Goal: Transaction & Acquisition: Purchase product/service

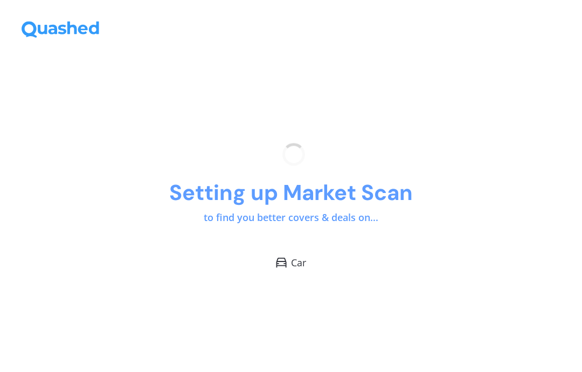
scroll to position [43, 0]
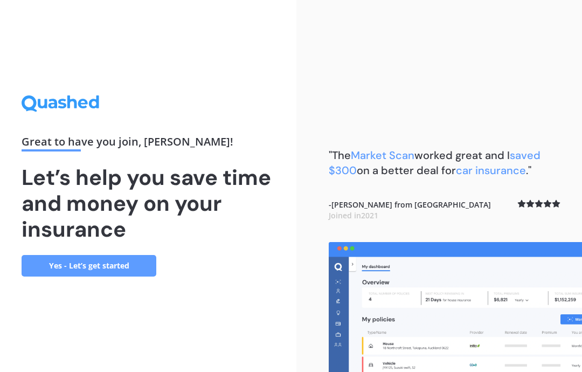
click at [102, 255] on link "Yes - Let’s get started" at bounding box center [89, 266] width 135 height 22
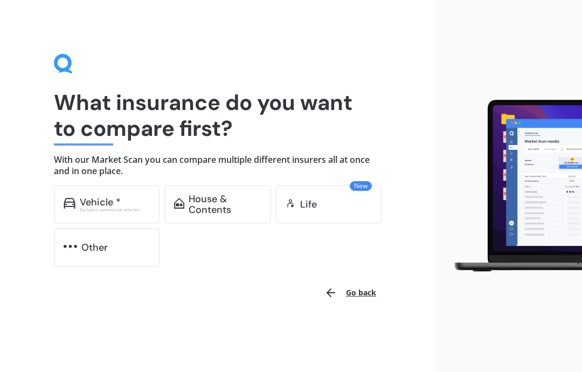
click at [107, 198] on div "Vehicle *" at bounding box center [100, 202] width 41 height 11
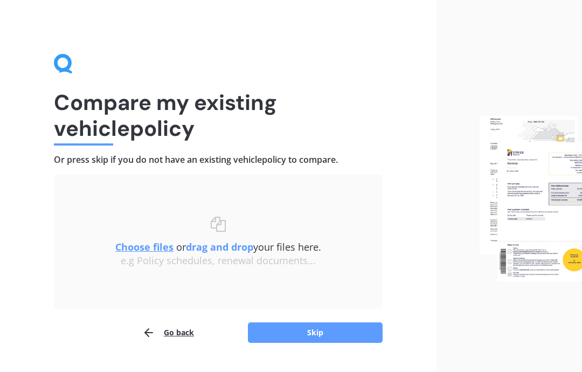
click at [108, 133] on h1 "Compare my existing vehicle policy" at bounding box center [218, 115] width 329 height 52
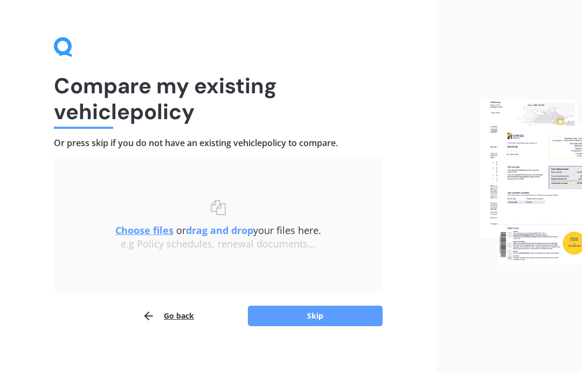
scroll to position [25, 0]
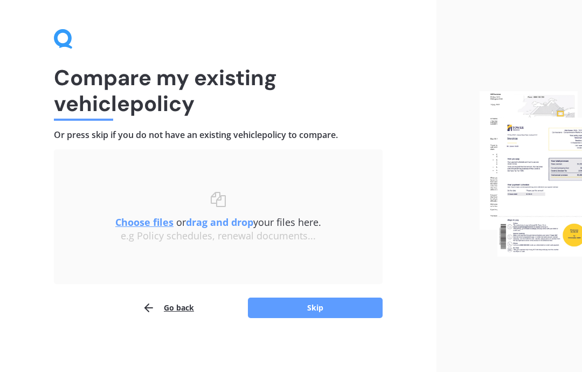
click at [316, 311] on button "Skip" at bounding box center [315, 308] width 135 height 20
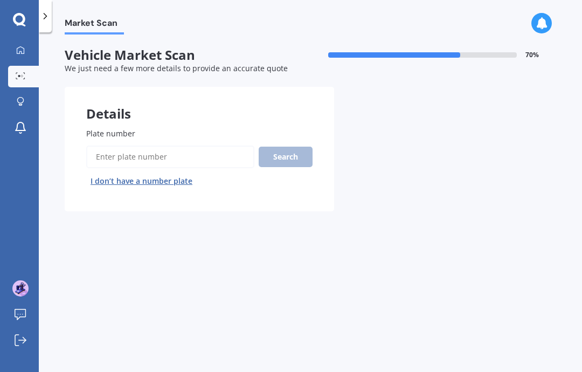
click at [153, 146] on input "Plate number" at bounding box center [170, 157] width 168 height 23
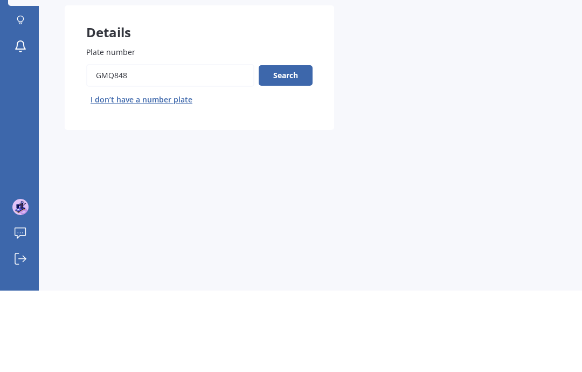
type input "GMQ848"
click at [290, 147] on button "Search" at bounding box center [286, 157] width 54 height 20
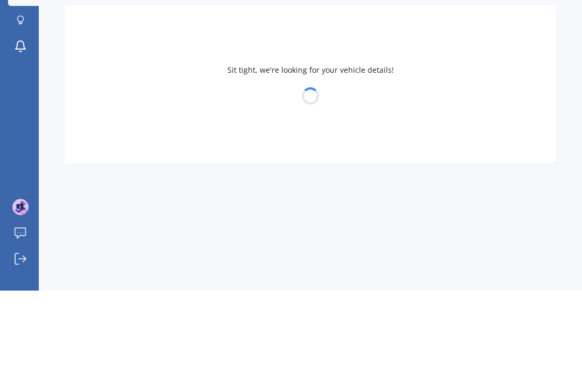
scroll to position [43, 0]
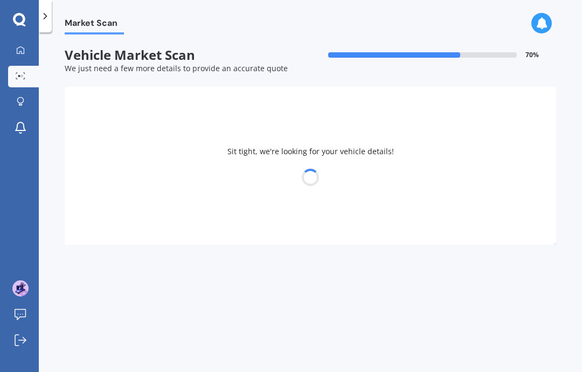
select select "HOLDEN"
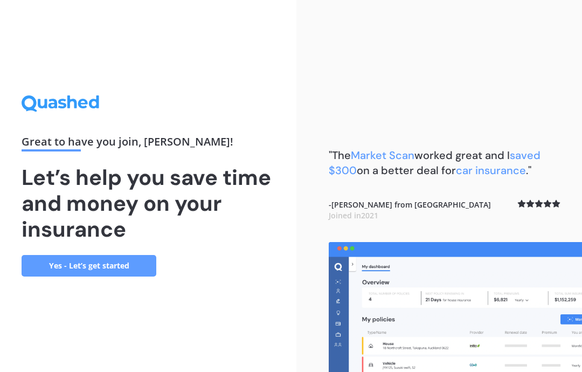
scroll to position [43, 0]
click at [113, 255] on link "Yes - Let’s get started" at bounding box center [89, 266] width 135 height 22
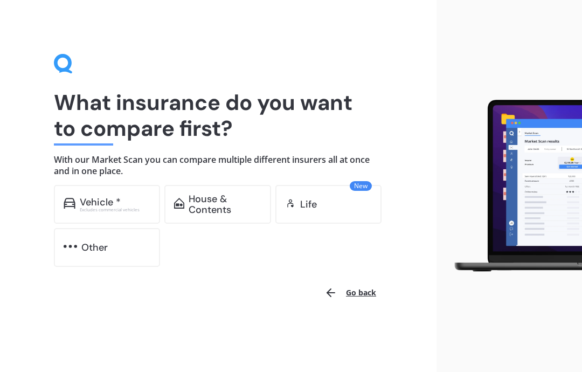
click at [116, 197] on div "Vehicle *" at bounding box center [100, 202] width 41 height 11
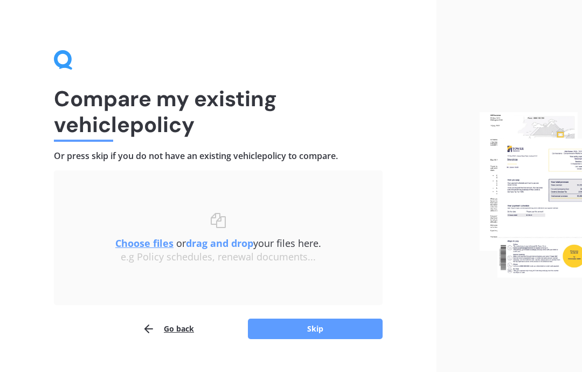
scroll to position [25, 0]
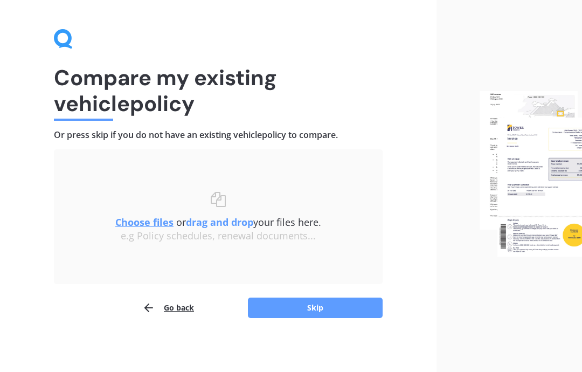
click at [321, 306] on button "Skip" at bounding box center [315, 308] width 135 height 20
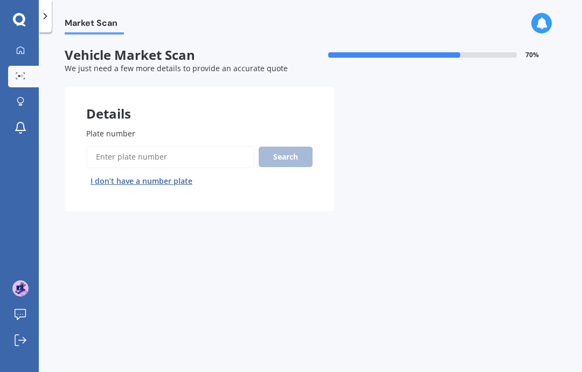
click at [146, 146] on input "Plate number" at bounding box center [170, 157] width 168 height 23
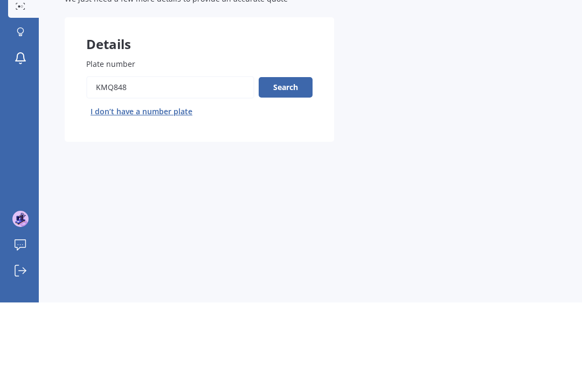
type input "KMQ848"
click at [297, 147] on button "Search" at bounding box center [286, 157] width 54 height 20
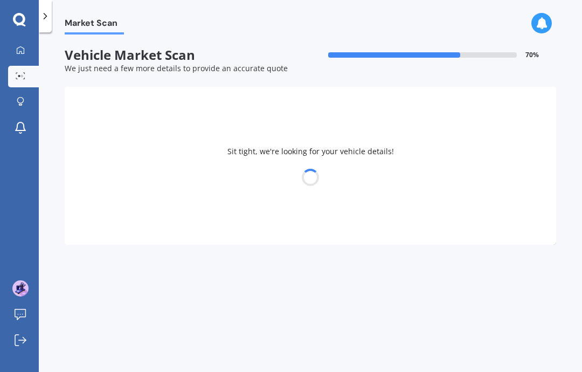
select select "KIA"
select select "SPORTAGE"
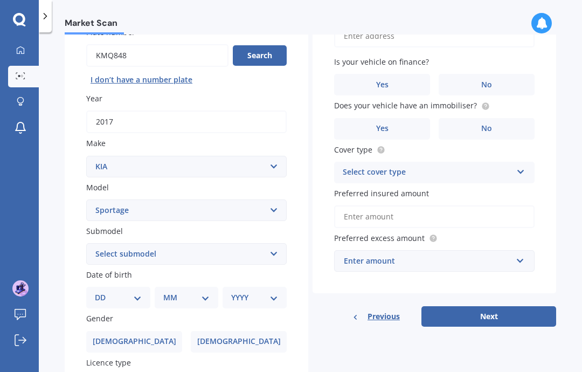
scroll to position [114, 0]
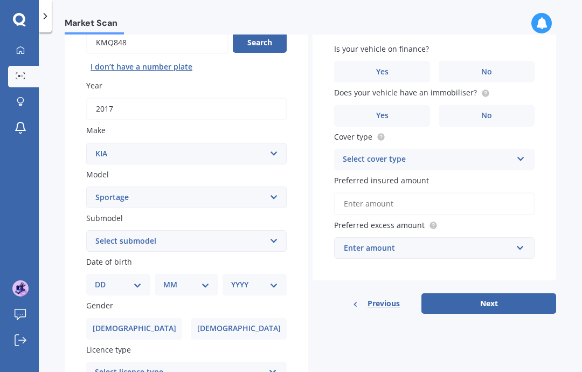
click at [139, 279] on select "DD 01 02 03 04 05 06 07 08 09 10 11 12 13 14 15 16 17 18 19 20 21 22 23 24 25 2…" at bounding box center [118, 285] width 47 height 12
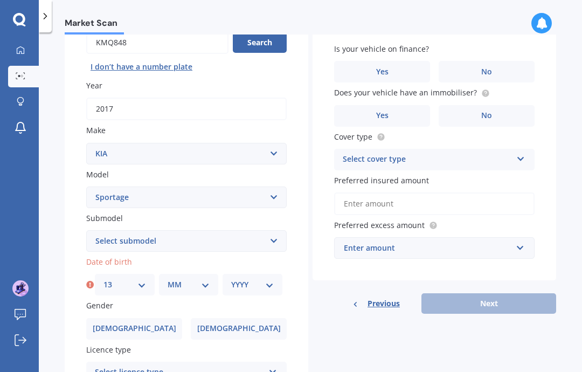
click at [140, 279] on select "DD 01 02 03 04 05 06 07 08 09 10 11 12 13 14 15 16 17 18 19 20 21 22 23 24 25 2…" at bounding box center [125, 285] width 43 height 12
select select "26"
click at [209, 279] on select "MM 01 02 03 04 05 06 07 08 09 10 11 12" at bounding box center [189, 285] width 43 height 12
select select "11"
click at [273, 279] on select "YYYY 2025 2024 2023 2022 2021 2020 2019 2018 2017 2016 2015 2014 2013 2012 2011…" at bounding box center [252, 285] width 43 height 12
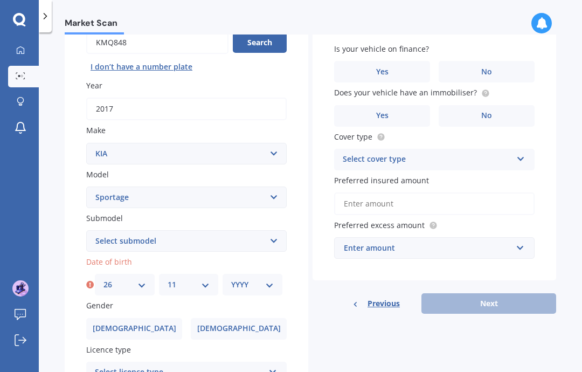
select select "1947"
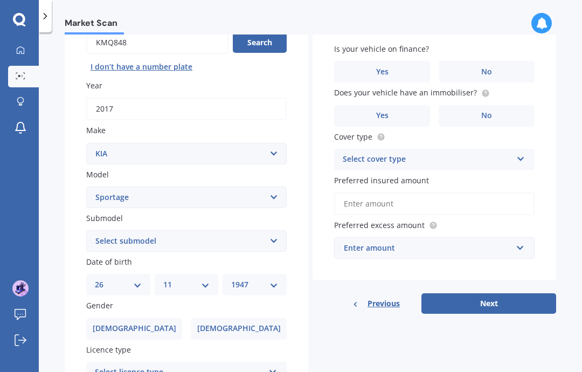
click at [150, 318] on label "[DEMOGRAPHIC_DATA]" at bounding box center [134, 329] width 96 height 22
click at [0, 0] on input "[DEMOGRAPHIC_DATA]" at bounding box center [0, 0] width 0 height 0
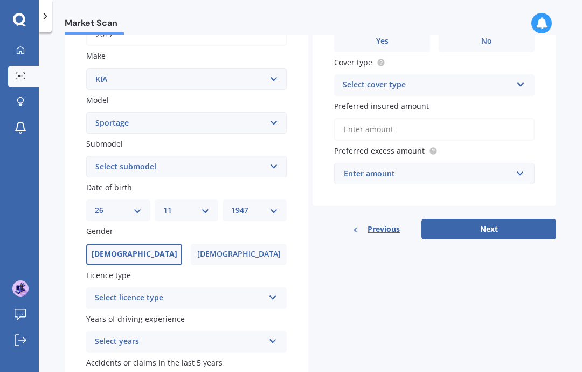
scroll to position [192, 0]
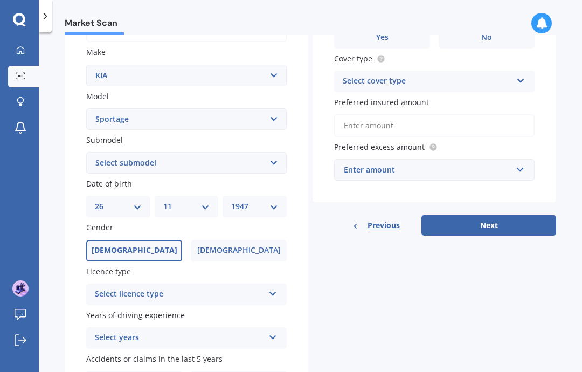
click at [276, 288] on icon at bounding box center [272, 292] width 9 height 8
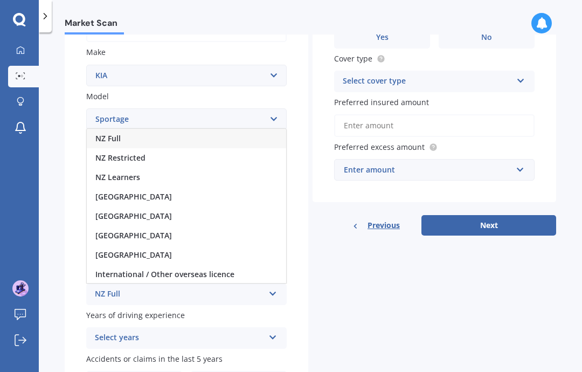
click at [181, 129] on div "NZ Full" at bounding box center [186, 138] width 199 height 19
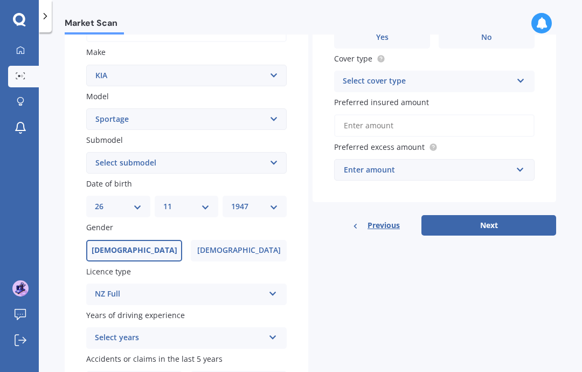
click at [277, 332] on icon at bounding box center [272, 336] width 9 height 8
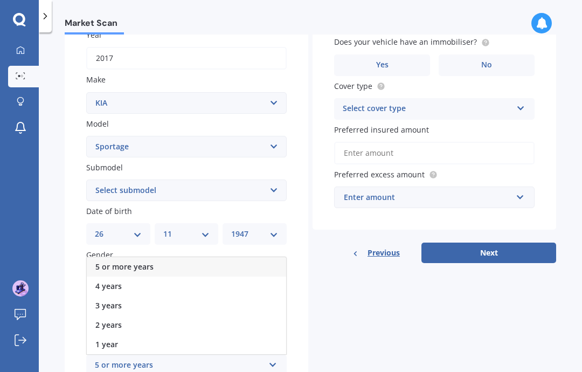
scroll to position [168, 0]
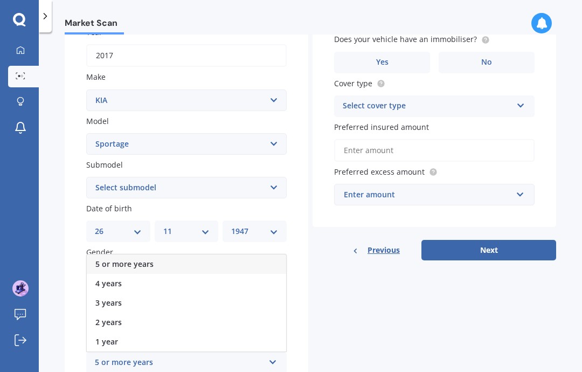
click at [189, 254] on div "5 or more years" at bounding box center [186, 263] width 199 height 19
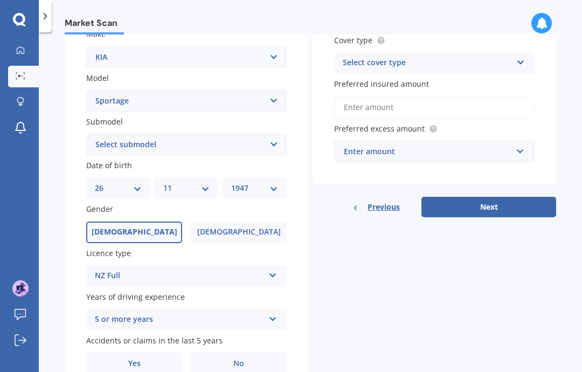
scroll to position [210, 0]
click at [253, 353] on label "No" at bounding box center [239, 364] width 96 height 22
click at [0, 0] on input "No" at bounding box center [0, 0] width 0 height 0
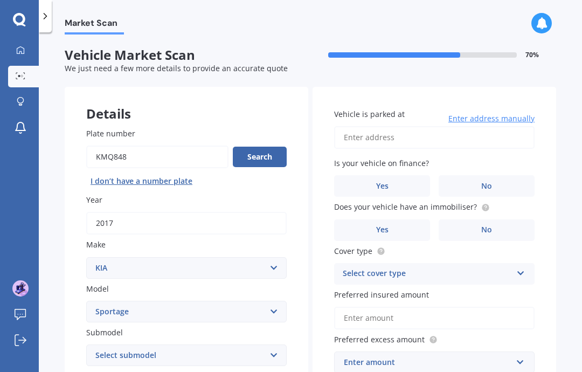
scroll to position [0, 0]
click at [502, 113] on span "Enter address manually" at bounding box center [492, 118] width 86 height 11
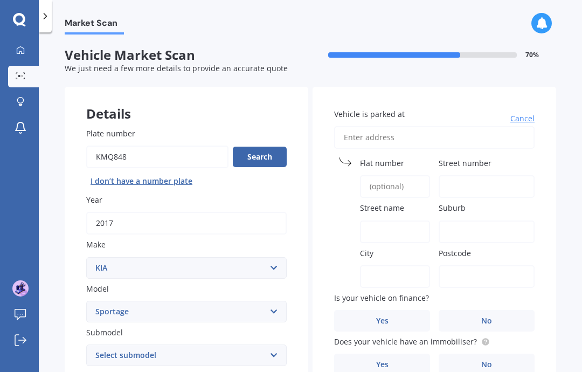
click at [400, 109] on span "Vehicle is parked at" at bounding box center [369, 114] width 71 height 10
click at [400, 126] on input "Vehicle is parked at" at bounding box center [434, 137] width 201 height 23
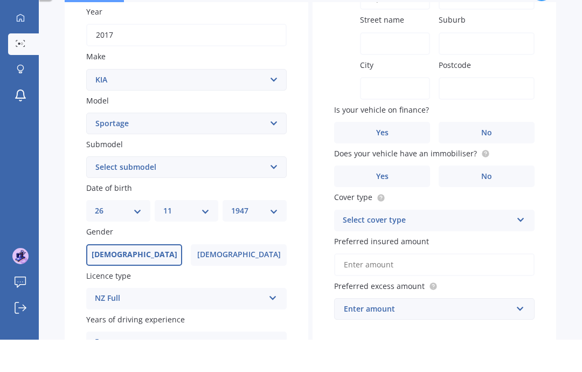
scroll to position [170, 0]
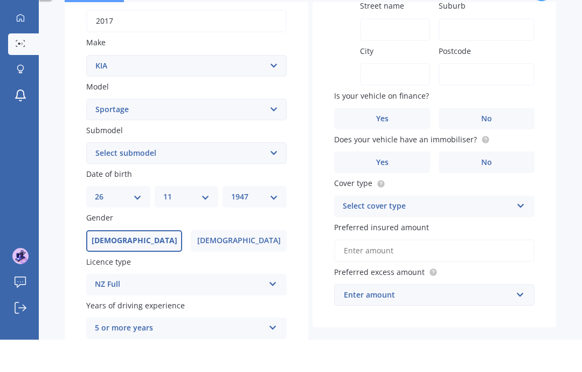
type input "13Tara Rd ., Mangawhai Village"
click at [408, 140] on label "Yes" at bounding box center [382, 151] width 96 height 22
click at [0, 0] on input "Yes" at bounding box center [0, 0] width 0 height 0
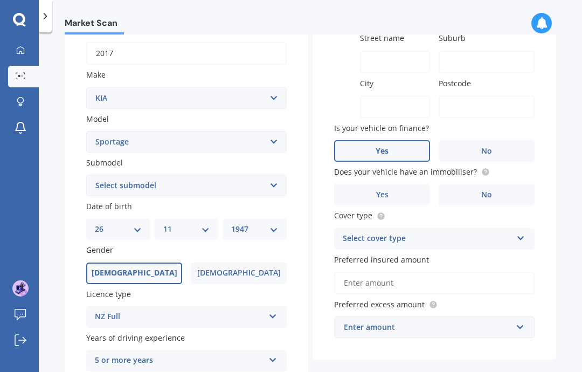
click at [503, 184] on label "No" at bounding box center [487, 195] width 96 height 22
click at [0, 0] on input "No" at bounding box center [0, 0] width 0 height 0
click at [430, 232] on div "Select cover type" at bounding box center [427, 238] width 169 height 13
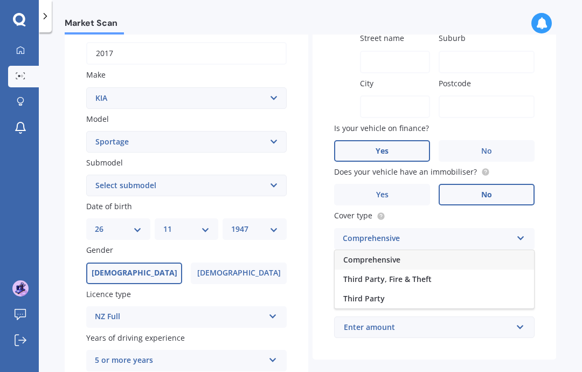
click at [407, 250] on div "Comprehensive" at bounding box center [434, 259] width 199 height 19
click at [439, 272] on input "Preferred insured amount" at bounding box center [434, 283] width 201 height 23
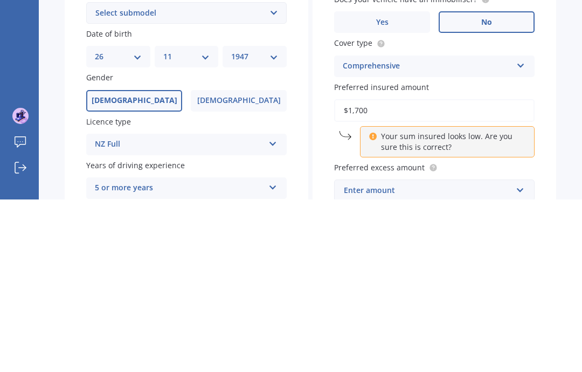
type input "$17,000"
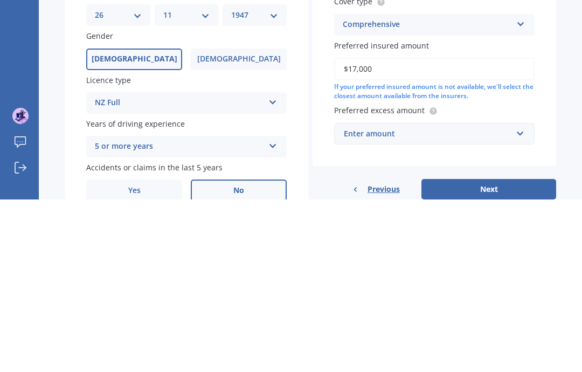
scroll to position [210, 0]
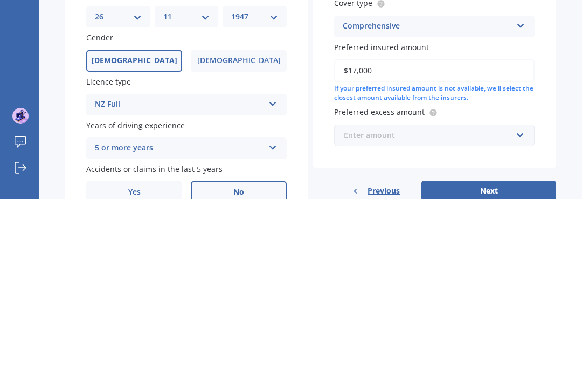
click at [525, 298] on input "text" at bounding box center [430, 308] width 191 height 20
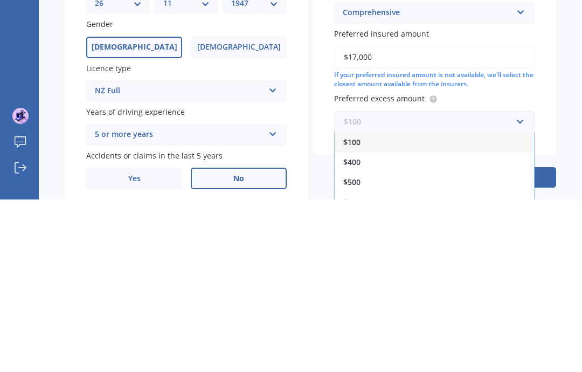
scroll to position [223, 0]
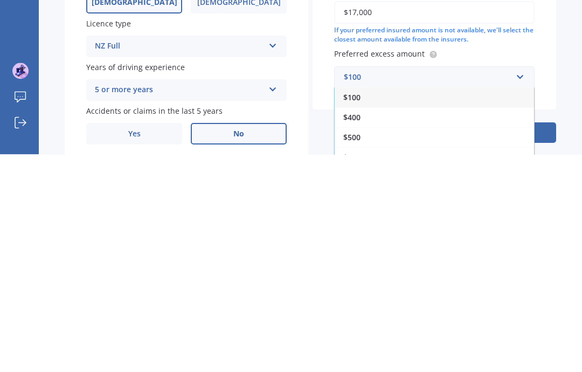
click at [367, 345] on div "$500" at bounding box center [434, 355] width 199 height 20
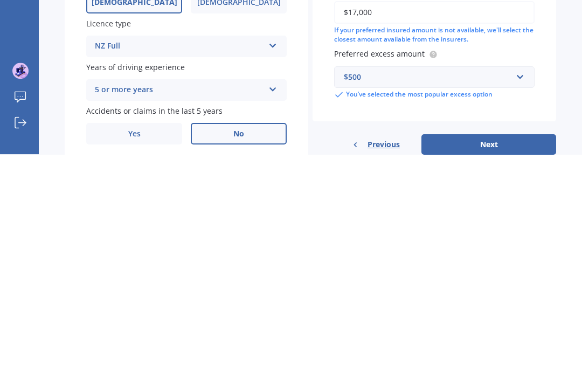
scroll to position [210, 0]
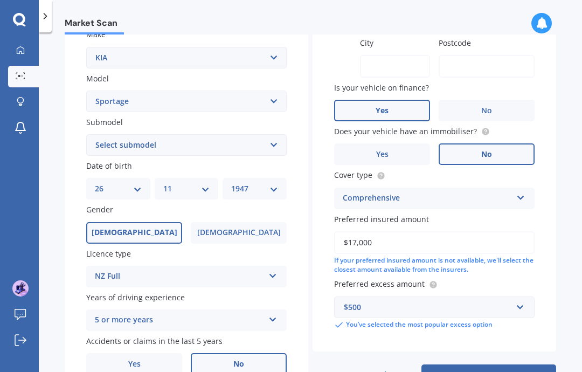
click at [498, 364] on button "Next" at bounding box center [489, 374] width 135 height 20
click at [492, 165] on label "No" at bounding box center [487, 154] width 96 height 22
click at [0, 0] on input "No" at bounding box center [0, 0] width 0 height 0
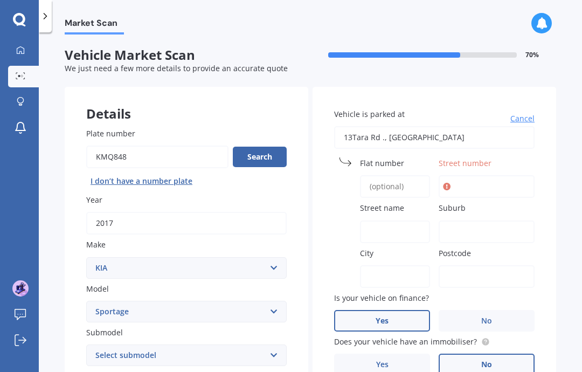
click at [479, 158] on span "Street number" at bounding box center [465, 163] width 53 height 10
click at [479, 175] on input "Street number" at bounding box center [487, 186] width 96 height 23
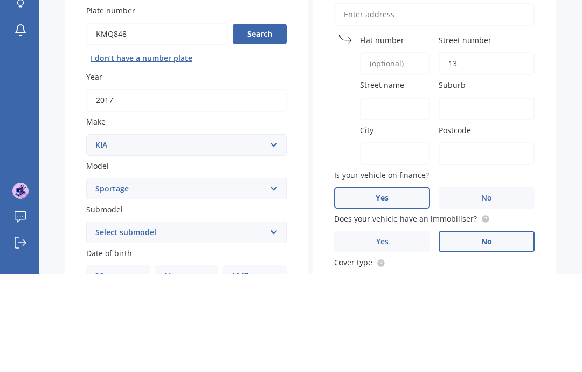
scroll to position [27, 0]
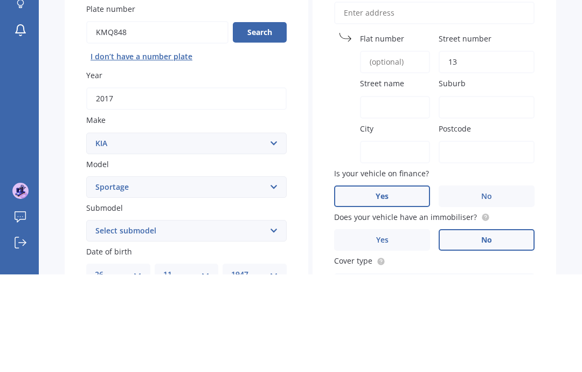
type input "13"
click at [396, 194] on input "Street name" at bounding box center [395, 205] width 70 height 23
type input "Tara Rd"
click at [480, 194] on input "Suburb" at bounding box center [487, 205] width 96 height 23
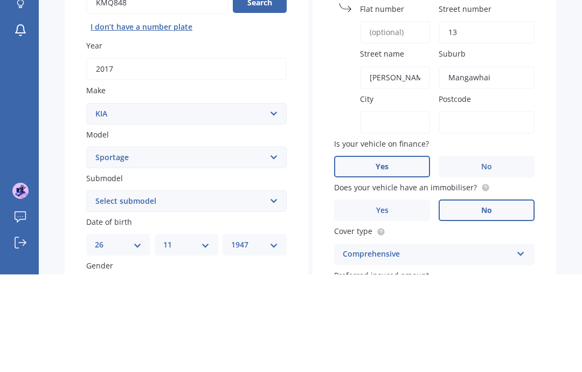
scroll to position [56, 0]
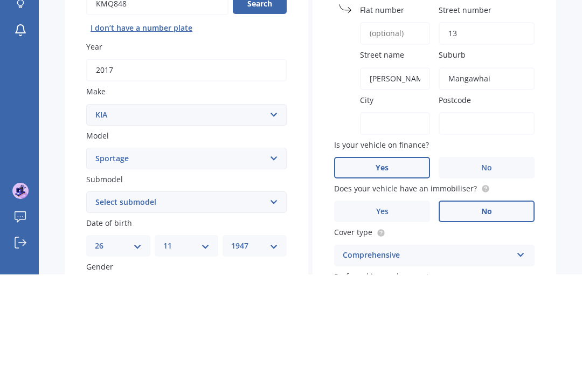
type input "Mangawhai"
click at [390, 210] on input "City" at bounding box center [395, 221] width 70 height 23
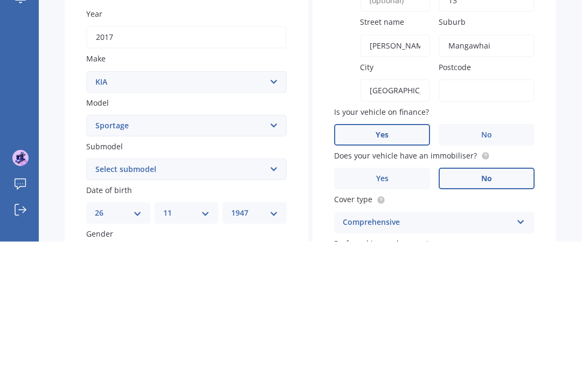
type input "Mangawhai village"
click at [482, 210] on input "Postcode" at bounding box center [487, 221] width 96 height 23
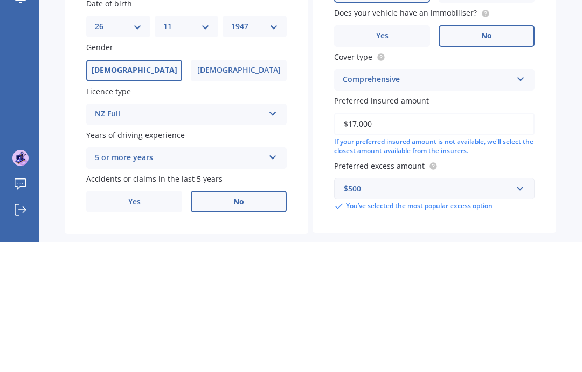
scroll to position [43, 0]
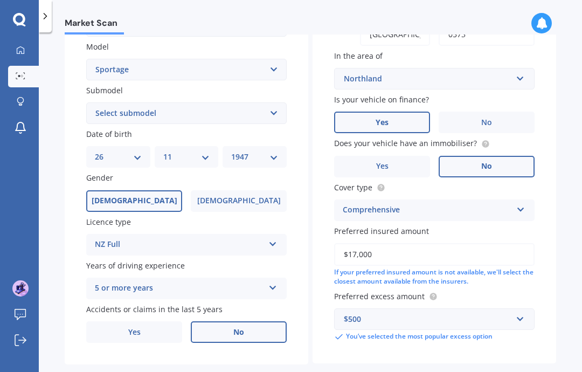
type input "0573"
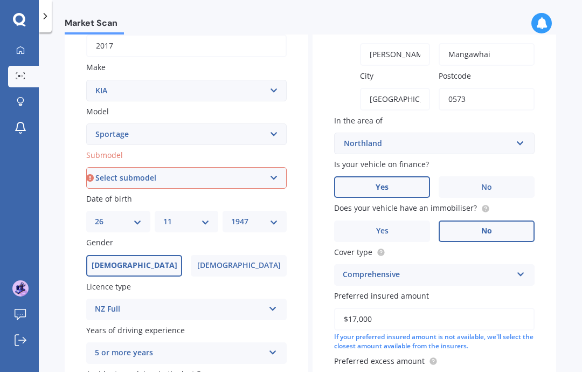
scroll to position [177, 0]
click at [188, 168] on select "Select submodel (All other) 2.0 4WD Petrol 2.0 EX Diesel 2.0 LX Diesel 2.4 EX A…" at bounding box center [186, 179] width 201 height 22
click at [184, 168] on select "Select submodel (All other) 2.0 4WD Petrol 2.0 EX Diesel 2.0 LX Diesel 2.4 EX A…" at bounding box center [186, 179] width 201 height 22
click at [175, 168] on select "Select submodel (All other) 2.0 4WD Petrol 2.0 EX Diesel 2.0 LX Diesel 2.4 EX A…" at bounding box center [186, 179] width 201 height 22
click at [177, 168] on select "Select submodel (All other) 2.0 4WD Petrol 2.0 EX Diesel 2.0 LX Diesel 2.4 EX A…" at bounding box center [186, 179] width 201 height 22
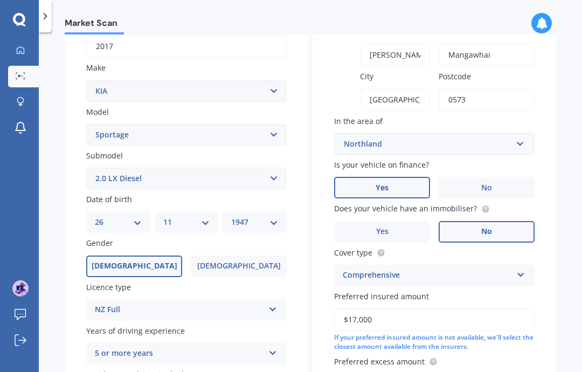
click at [168, 168] on select "Select submodel (All other) 2.0 4WD Petrol 2.0 EX Diesel 2.0 LX Diesel 2.4 EX A…" at bounding box center [186, 179] width 201 height 22
click at [166, 168] on select "Select submodel (All other) 2.0 4WD Petrol 2.0 EX Diesel 2.0 LX Diesel 2.4 EX A…" at bounding box center [186, 179] width 201 height 22
click at [170, 168] on select "Select submodel (All other) 2.0 4WD Petrol 2.0 EX Diesel 2.0 LX Diesel 2.4 EX A…" at bounding box center [186, 179] width 201 height 22
click at [183, 168] on select "Select submodel (All other) 2.0 4WD Petrol 2.0 EX Diesel 2.0 LX Diesel 2.4 EX A…" at bounding box center [186, 179] width 201 height 22
click at [159, 168] on select "Select submodel (All other) 2.0 4WD Petrol 2.0 EX Diesel 2.0 LX Diesel 2.4 EX A…" at bounding box center [186, 179] width 201 height 22
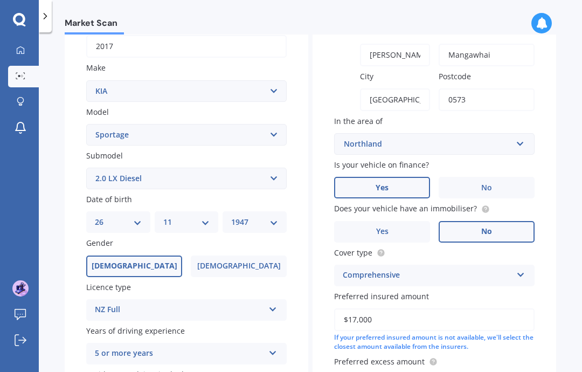
click at [550, 307] on div "Vehicle is parked at Cancel Flat number Street number 13 Street name Tara Rd Su…" at bounding box center [435, 169] width 244 height 519
click at [133, 168] on select "Select submodel (All other) 2.0 4WD Petrol 2.0 EX Diesel 2.0 LX Diesel 2.4 EX A…" at bounding box center [186, 179] width 201 height 22
click at [190, 168] on select "Select submodel (All other) 2.0 4WD Petrol 2.0 EX Diesel 2.0 LX Diesel 2.4 EX A…" at bounding box center [186, 179] width 201 height 22
click at [141, 168] on select "Select submodel (All other) 2.0 4WD Petrol 2.0 EX Diesel 2.0 LX Diesel 2.4 EX A…" at bounding box center [186, 179] width 201 height 22
select select "2.0 4WD PETROL"
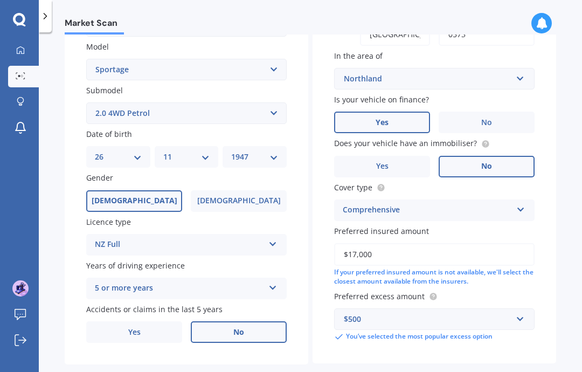
select select "26"
select select "11"
select select "1947"
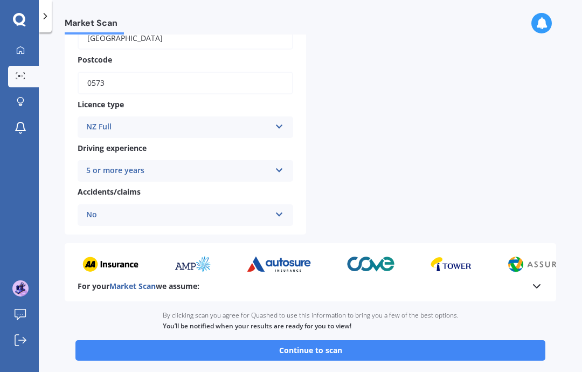
scroll to position [353, 0]
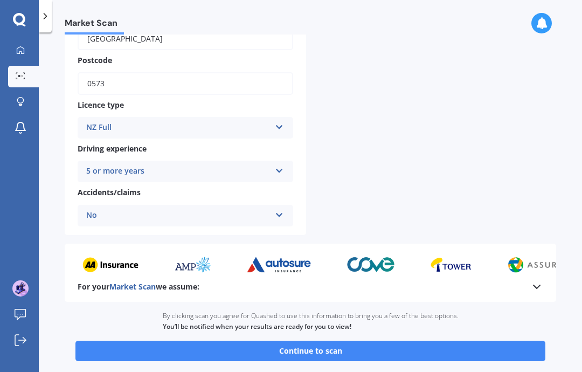
click at [319, 341] on button "Continue to scan" at bounding box center [310, 351] width 470 height 20
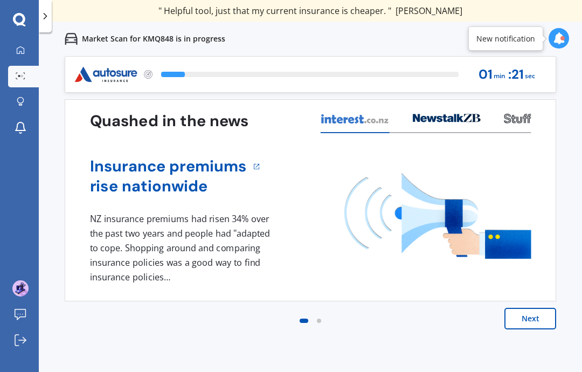
click at [538, 316] on button "Next" at bounding box center [531, 319] width 52 height 22
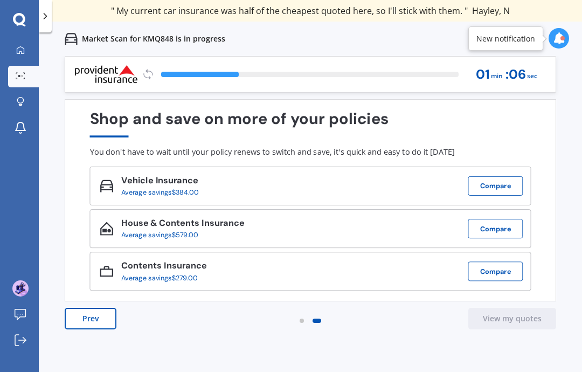
scroll to position [43, 0]
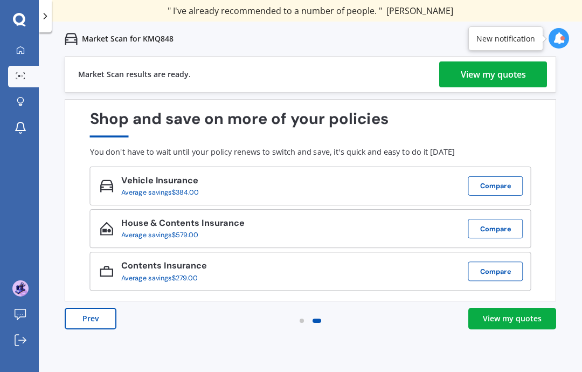
click at [505, 61] on div "View my quotes" at bounding box center [493, 74] width 65 height 26
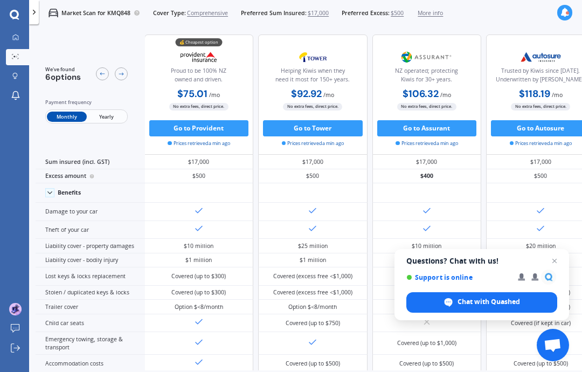
scroll to position [0, 1]
